Goal: Information Seeking & Learning: Compare options

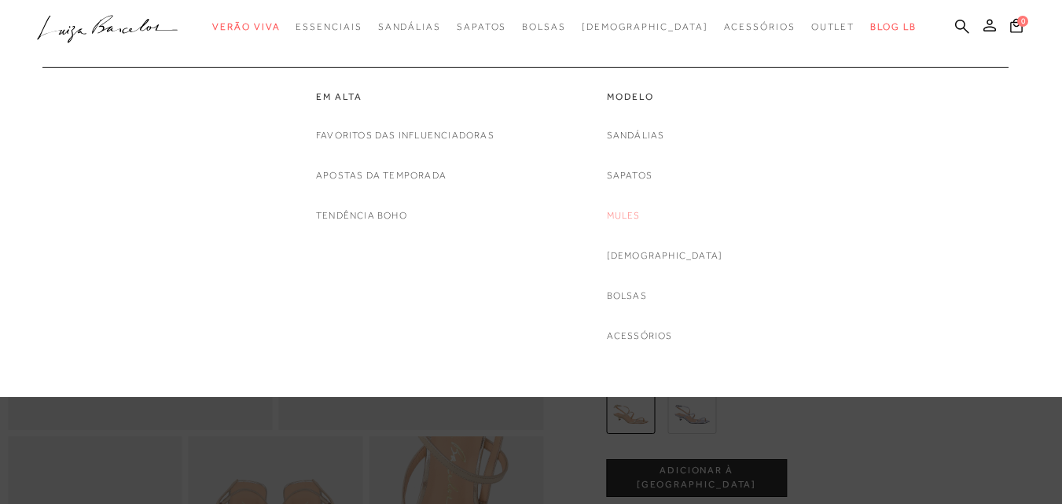
click at [640, 211] on link "Mules" at bounding box center [624, 215] width 34 height 17
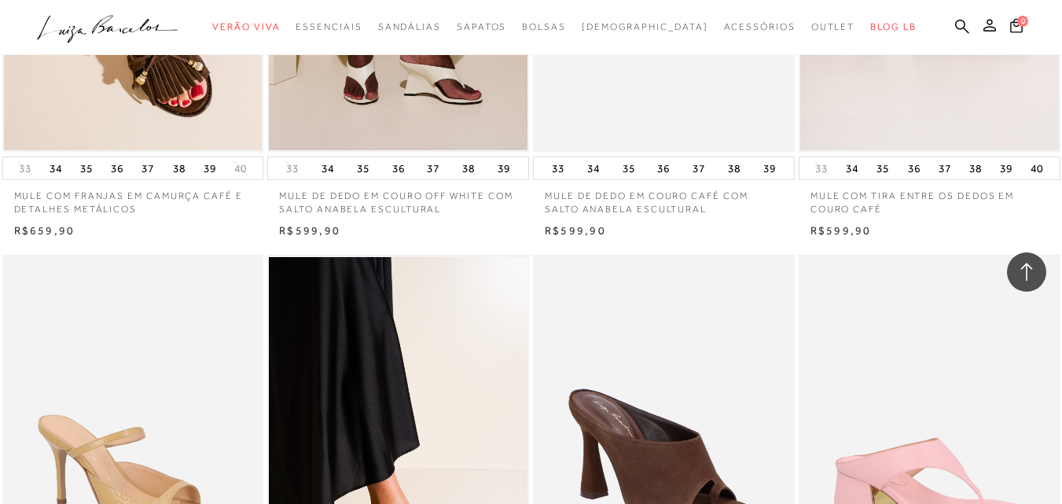
scroll to position [2514, 0]
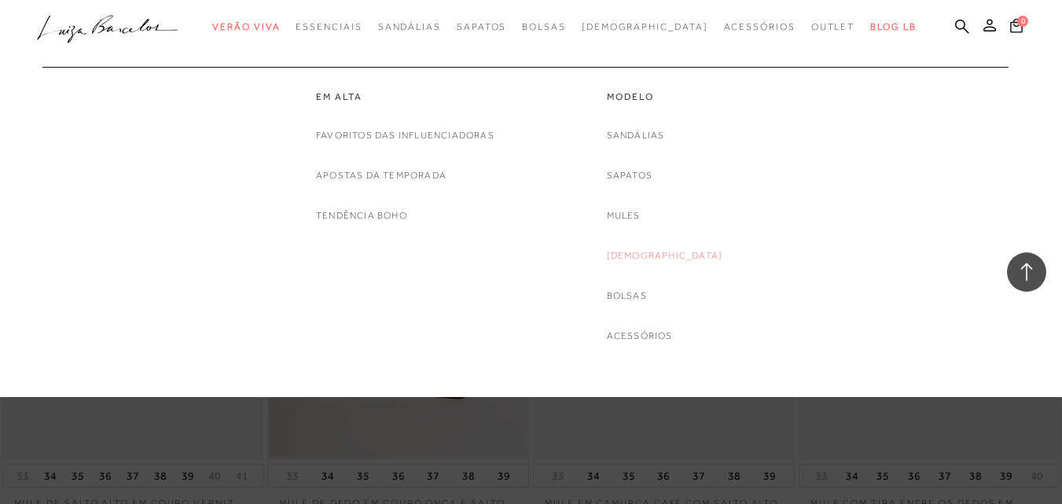
click at [669, 253] on link "[DEMOGRAPHIC_DATA]" at bounding box center [665, 256] width 116 height 17
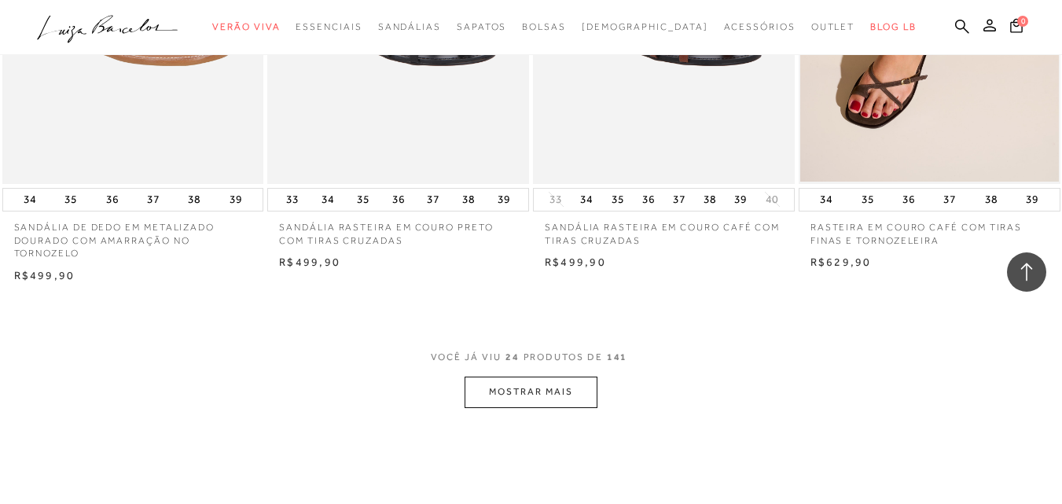
scroll to position [3064, 0]
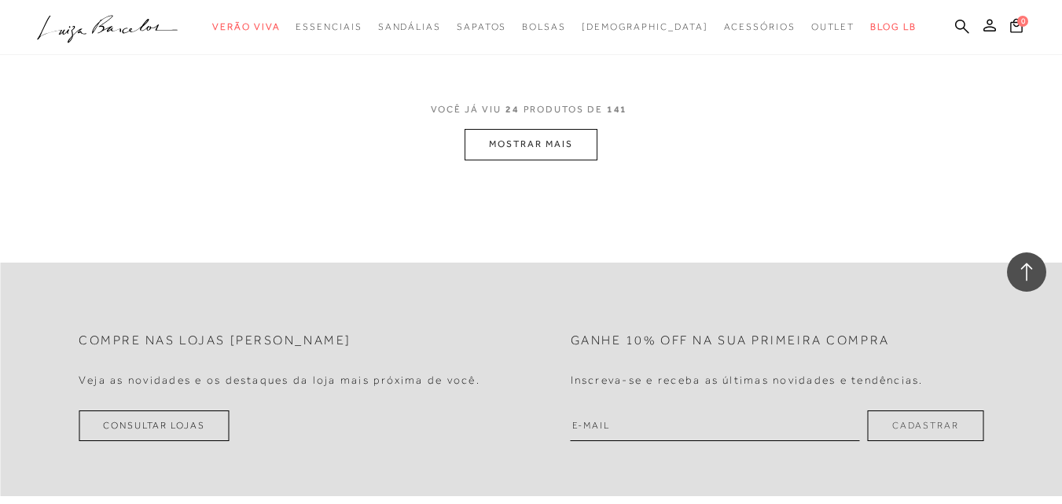
click at [528, 144] on button "MOSTRAR MAIS" at bounding box center [530, 144] width 132 height 31
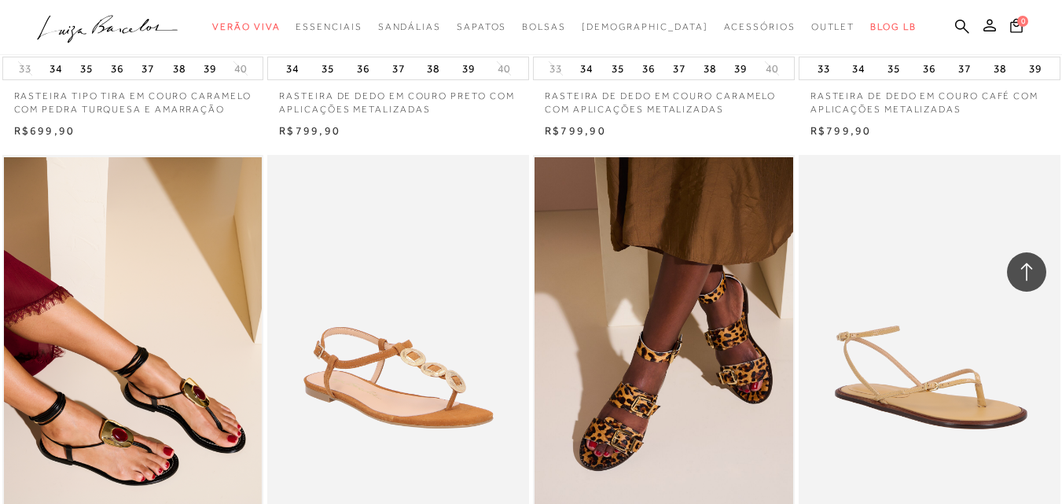
scroll to position [3457, 0]
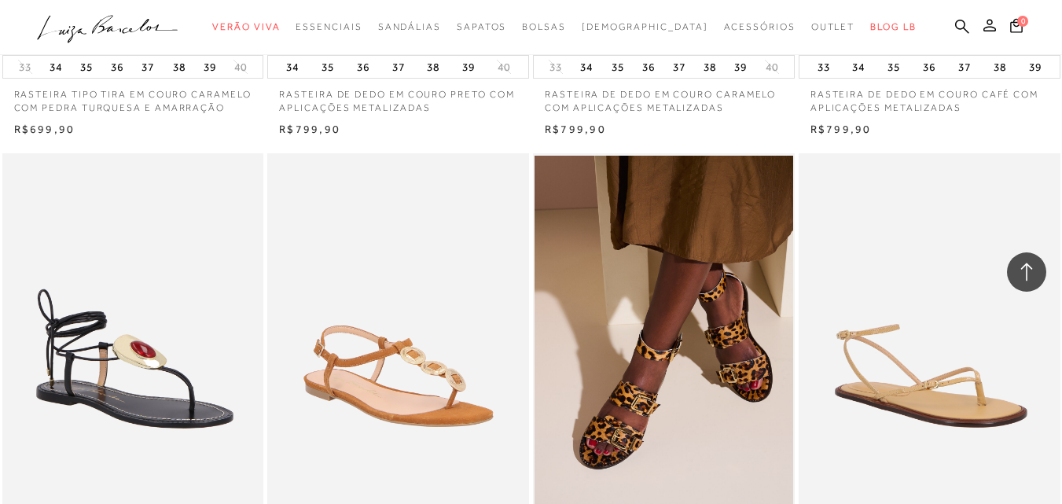
click at [124, 324] on img at bounding box center [134, 349] width 260 height 392
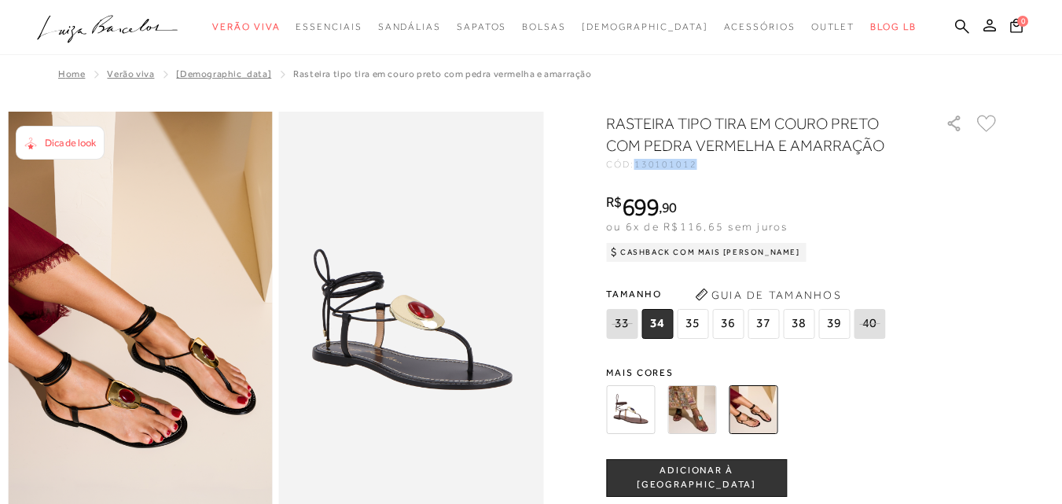
drag, startPoint x: 644, startPoint y: 165, endPoint x: 715, endPoint y: 167, distance: 70.8
click at [723, 165] on div "CÓD: 130101012" at bounding box center [763, 164] width 314 height 9
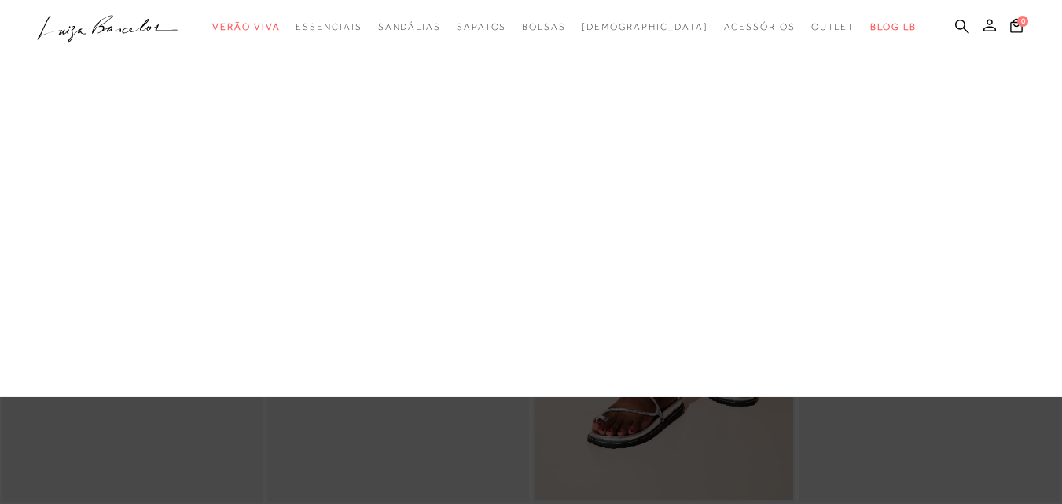
click at [0, 0] on link "Sandálias" at bounding box center [0, 0] width 0 height 0
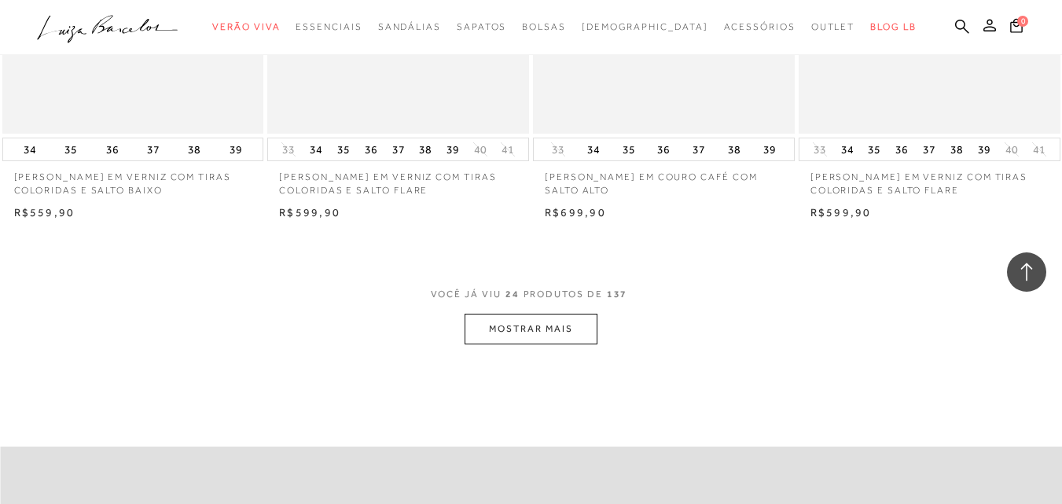
scroll to position [2907, 0]
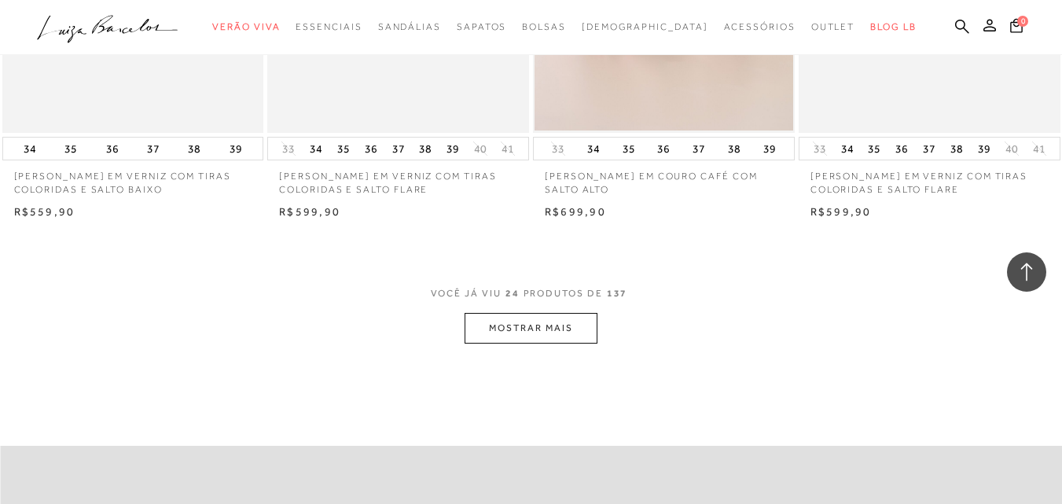
click at [546, 332] on button "MOSTRAR MAIS" at bounding box center [530, 328] width 132 height 31
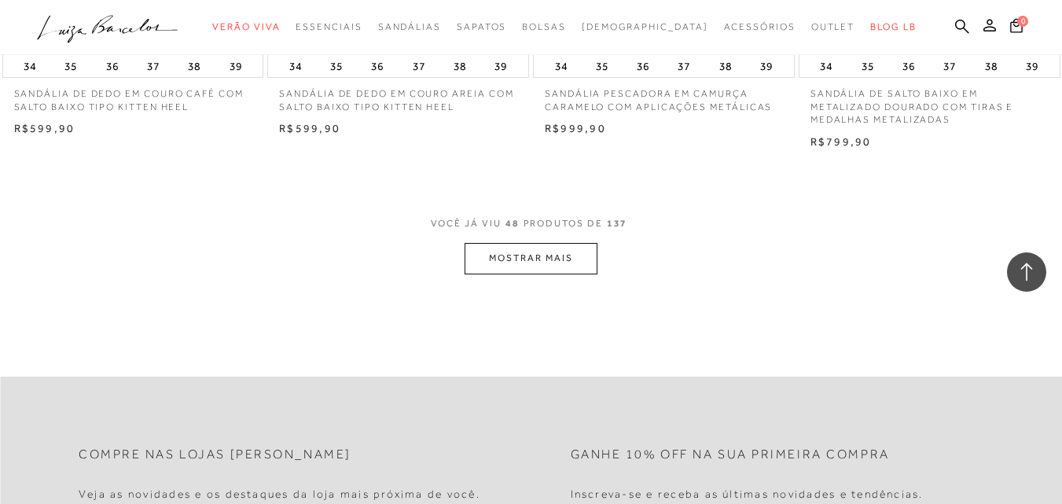
scroll to position [6050, 0]
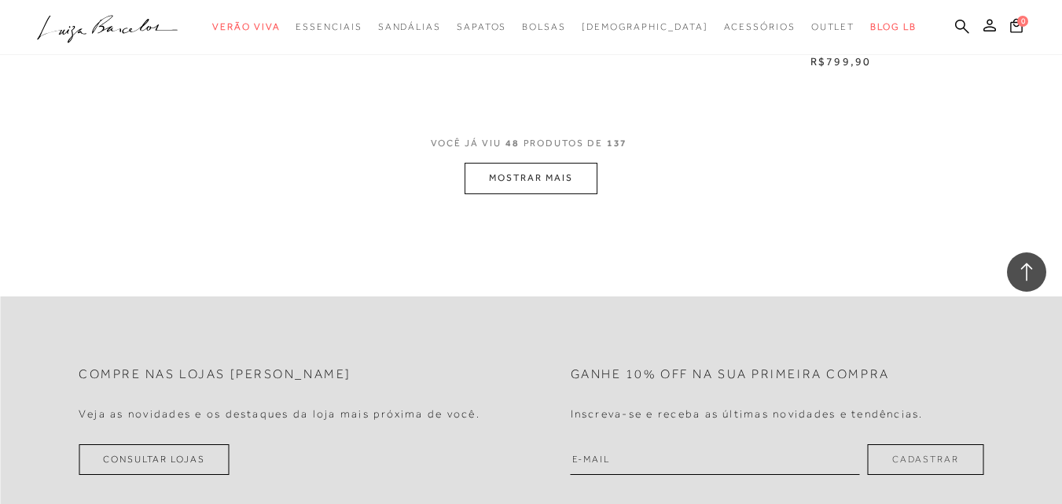
click at [523, 171] on button "MOSTRAR MAIS" at bounding box center [530, 178] width 132 height 31
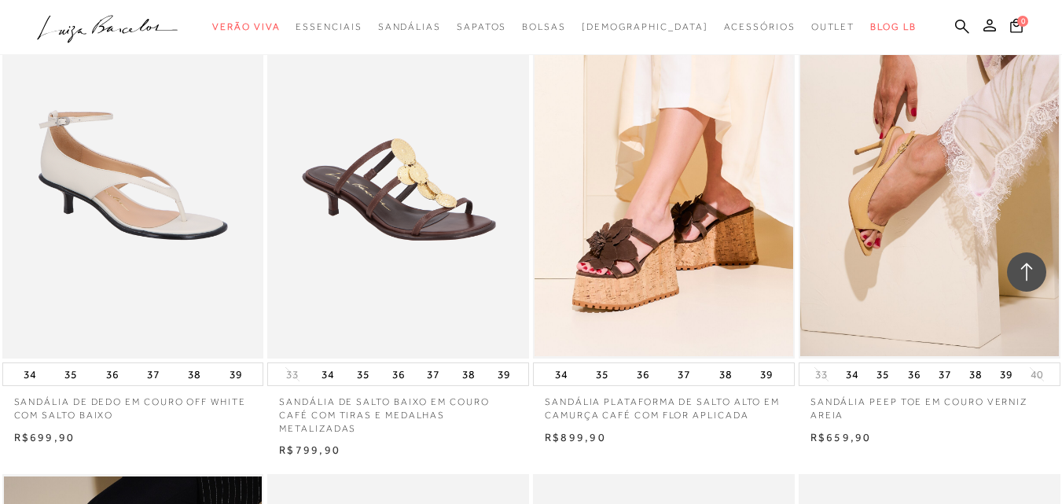
scroll to position [6679, 0]
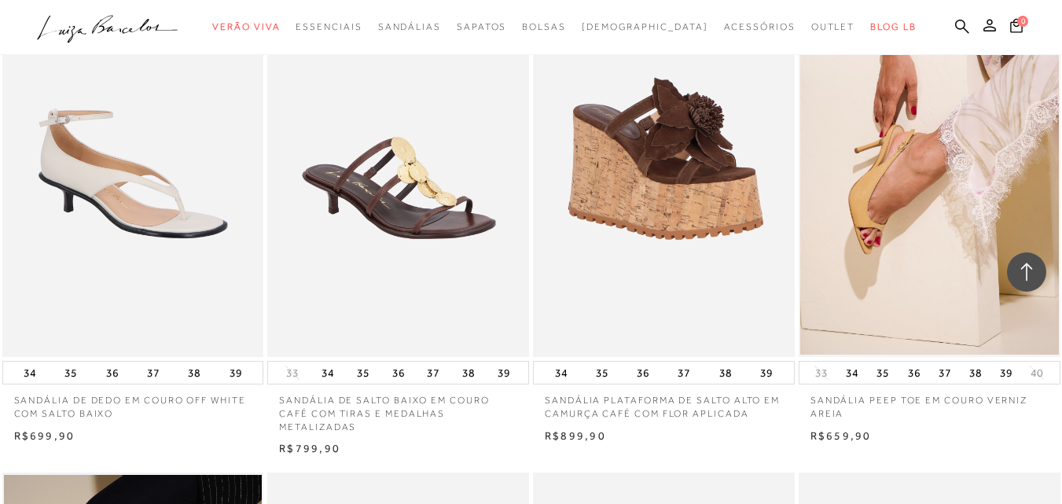
click at [685, 196] on img at bounding box center [664, 161] width 260 height 392
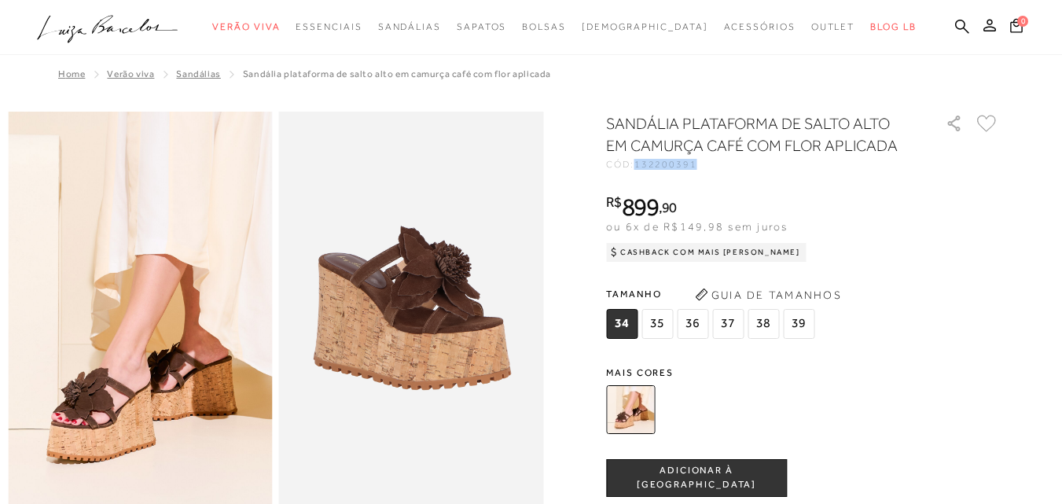
drag, startPoint x: 643, startPoint y: 164, endPoint x: 721, endPoint y: 167, distance: 78.6
click at [735, 165] on div "CÓD: 132200391" at bounding box center [763, 164] width 314 height 9
copy span "132200391"
